Goal: Information Seeking & Learning: Find contact information

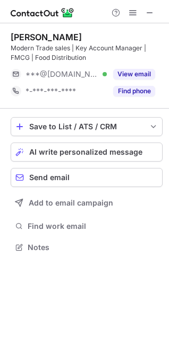
scroll to position [240, 169]
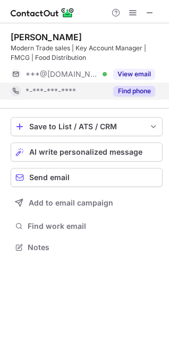
click at [137, 94] on button "Find phone" at bounding box center [134, 91] width 42 height 11
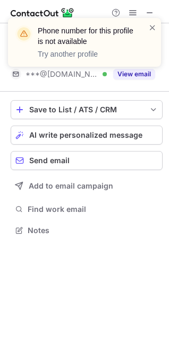
scroll to position [223, 169]
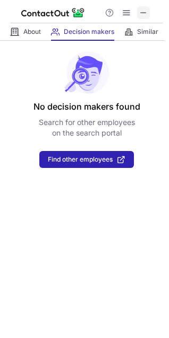
click at [146, 12] on span at bounding box center [143, 12] width 8 height 8
